Goal: Information Seeking & Learning: Check status

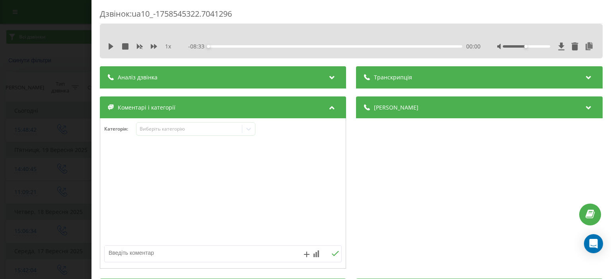
drag, startPoint x: 19, startPoint y: 145, endPoint x: 121, endPoint y: 99, distance: 112.1
click at [20, 145] on div "Дзвінок : ua10_-1758545322.7041296 1 x - 08:33 00:00 00:00 Транскрипція Для AI-…" at bounding box center [305, 139] width 611 height 279
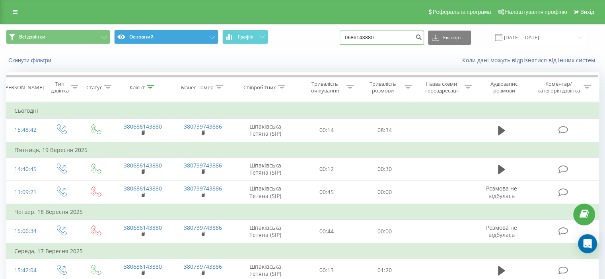
drag, startPoint x: 404, startPoint y: 41, endPoint x: 137, endPoint y: 40, distance: 267.1
click at [137, 40] on div "Всі дзвінки Основний Графік 0686143880 Експорт .csv .xls .xlsx 22.06.2025 - 22.…" at bounding box center [302, 38] width 593 height 16
paste input "0506228526"
type input "0506228526"
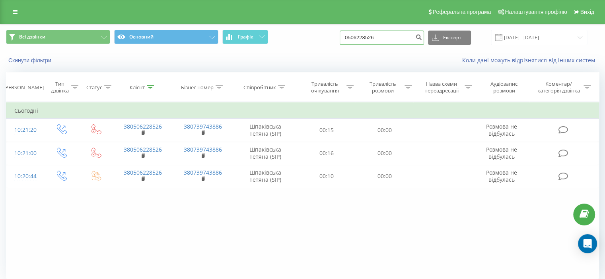
drag, startPoint x: 399, startPoint y: 38, endPoint x: 164, endPoint y: 48, distance: 235.6
click at [164, 48] on div "Всі дзвінки Основний Графік 0506228526 Експорт .csv .xls .xlsx 22.06.2025 - 22.…" at bounding box center [302, 37] width 604 height 27
paste input "380683041547"
click at [360, 39] on input "380683041547" at bounding box center [381, 38] width 84 height 14
type input "0683041547"
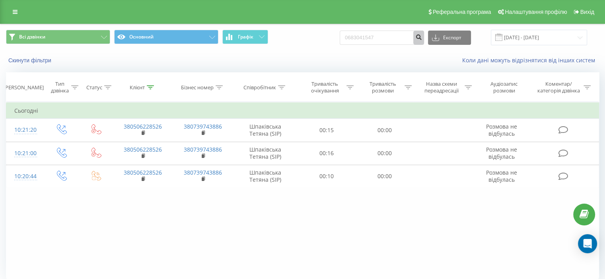
click at [422, 35] on icon "submit" at bounding box center [418, 36] width 7 height 5
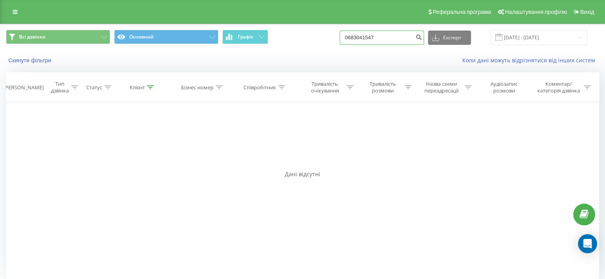
click at [389, 33] on input "0683041547" at bounding box center [381, 38] width 84 height 14
drag, startPoint x: 389, startPoint y: 37, endPoint x: 353, endPoint y: 39, distance: 36.3
click at [353, 39] on input "0683041547" at bounding box center [381, 38] width 84 height 14
paste input "093) 479-90-85"
click at [386, 38] on input "093) 479-90-85" at bounding box center [381, 38] width 84 height 14
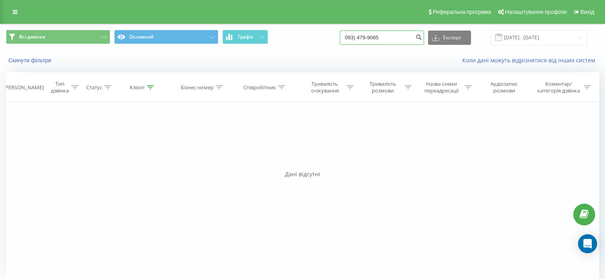
click at [377, 37] on input "093) 479-9085" at bounding box center [381, 38] width 84 height 14
drag, startPoint x: 366, startPoint y: 37, endPoint x: 372, endPoint y: 47, distance: 11.6
click at [366, 37] on input "093) 4799085" at bounding box center [381, 38] width 84 height 14
click at [367, 40] on input "093) 4799085" at bounding box center [381, 38] width 84 height 14
click at [367, 37] on input "093) 4799085" at bounding box center [381, 38] width 84 height 14
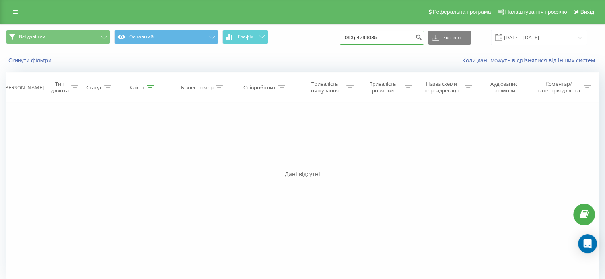
click at [367, 36] on input "093) 4799085" at bounding box center [381, 38] width 84 height 14
type input "0934799085"
click at [422, 36] on icon "submit" at bounding box center [418, 36] width 7 height 5
drag, startPoint x: 398, startPoint y: 34, endPoint x: 243, endPoint y: 41, distance: 154.8
click at [243, 41] on div "Всі дзвінки Основний Графік 0934799085 Експорт .csv .xls .xlsx 22.06.2025 - 22.…" at bounding box center [302, 38] width 593 height 16
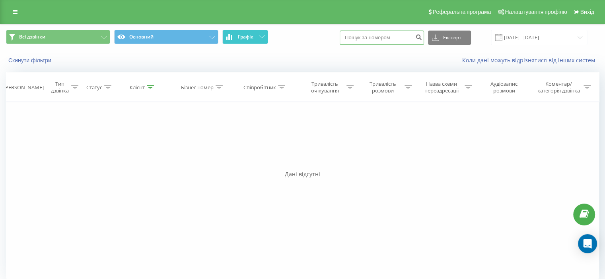
paste input "0985053220"
type input "0985053220"
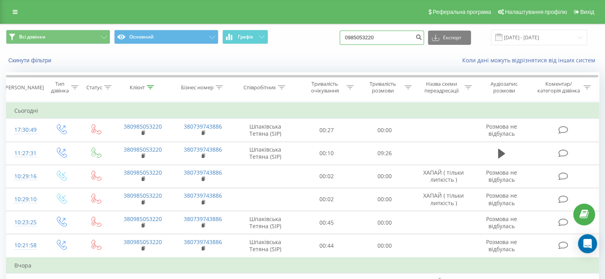
drag, startPoint x: 397, startPoint y: 38, endPoint x: 329, endPoint y: 42, distance: 68.5
click at [329, 42] on div "Всі дзвінки Основний Графік 0985053220 Експорт .csv .xls .xlsx [DATE] - [DATE]" at bounding box center [302, 38] width 593 height 16
paste input "[PHONE_NUMBER]"
click at [388, 36] on input "0 (63) 284 11 96" at bounding box center [381, 38] width 84 height 14
click at [382, 37] on input "0 (63) 284 1196" at bounding box center [381, 38] width 84 height 14
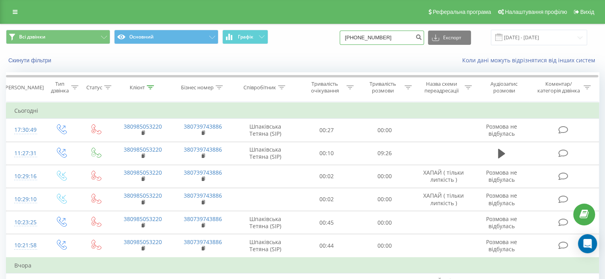
click at [370, 40] on input "0 (63) 2841196" at bounding box center [381, 38] width 84 height 14
click at [359, 39] on input "0 (632841196" at bounding box center [381, 38] width 84 height 14
click at [362, 38] on input "0 (632841196" at bounding box center [381, 38] width 84 height 14
type input "0632841196"
click at [422, 38] on icon "submit" at bounding box center [418, 36] width 7 height 5
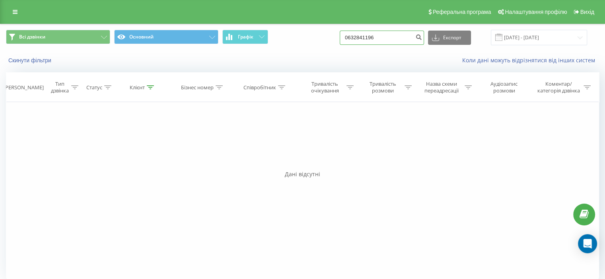
drag, startPoint x: 357, startPoint y: 42, endPoint x: 328, endPoint y: 47, distance: 28.7
click at [328, 47] on div "Всі дзвінки Основний Графік 0632841196 Експорт .csv .xls .xlsx 22.06.2025 - 22.…" at bounding box center [302, 37] width 604 height 27
drag, startPoint x: 0, startPoint y: 183, endPoint x: 17, endPoint y: 140, distance: 46.4
click at [0, 183] on div "Всі дзвінки Основний Графік 0632841196 Експорт .csv .xls .xlsx 22.06.2025 - 22.…" at bounding box center [302, 156] width 605 height 264
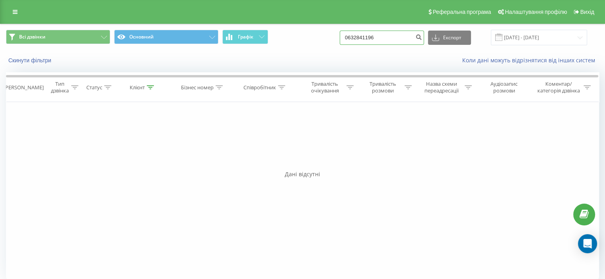
drag, startPoint x: 386, startPoint y: 36, endPoint x: 321, endPoint y: 36, distance: 65.2
click at [321, 36] on div "Всі дзвінки Основний Графік 0632841196 Експорт .csv .xls .xlsx 22.06.2025 - 22.…" at bounding box center [302, 38] width 593 height 16
paste input "0993950868"
type input "0993950868"
click at [422, 36] on icon "submit" at bounding box center [418, 36] width 7 height 5
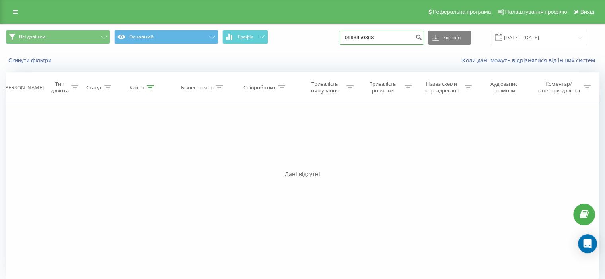
drag, startPoint x: 395, startPoint y: 42, endPoint x: 345, endPoint y: 44, distance: 49.7
click at [345, 44] on div "Всі дзвінки Основний Графік 0993950868 Експорт .csv .xls .xlsx [DATE] - [DATE]" at bounding box center [302, 38] width 593 height 16
click at [150, 193] on div "Фільтрувати за умовою Дорівнює Введіть значення Скасувати OK Фільтрувати за умо…" at bounding box center [302, 191] width 593 height 179
